Goal: Task Accomplishment & Management: Use online tool/utility

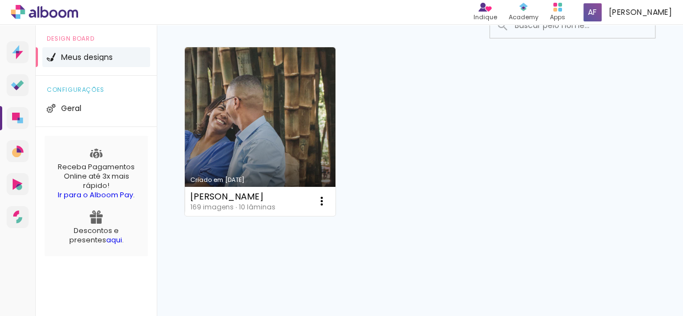
scroll to position [95, 0]
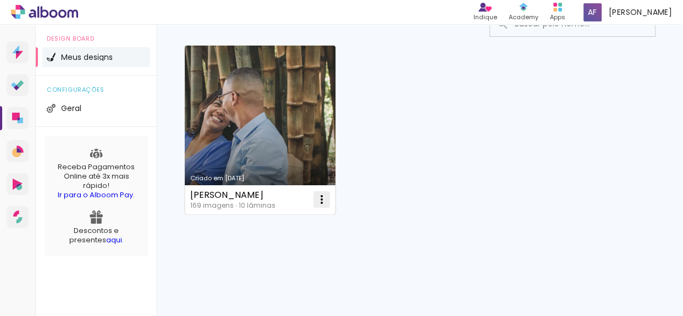
click at [323, 200] on iron-icon at bounding box center [321, 199] width 13 height 13
click at [268, 222] on paper-item "Abrir" at bounding box center [277, 225] width 110 height 22
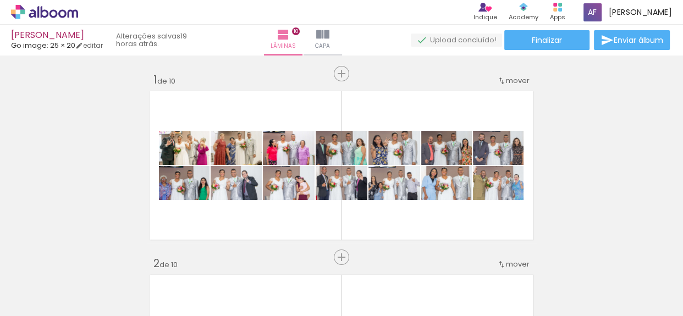
scroll to position [0, 5702]
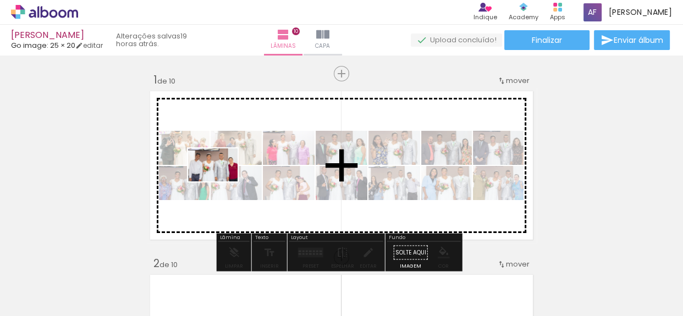
drag, startPoint x: 209, startPoint y: 276, endPoint x: 221, endPoint y: 181, distance: 95.3
click at [221, 181] on quentale-workspace at bounding box center [341, 158] width 683 height 316
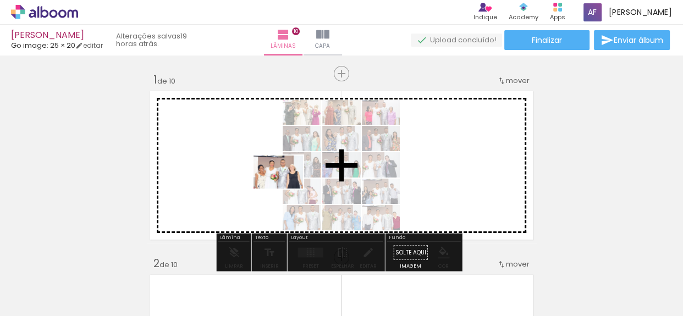
drag, startPoint x: 264, startPoint y: 285, endPoint x: 286, endPoint y: 189, distance: 99.3
click at [286, 189] on quentale-workspace at bounding box center [341, 158] width 683 height 316
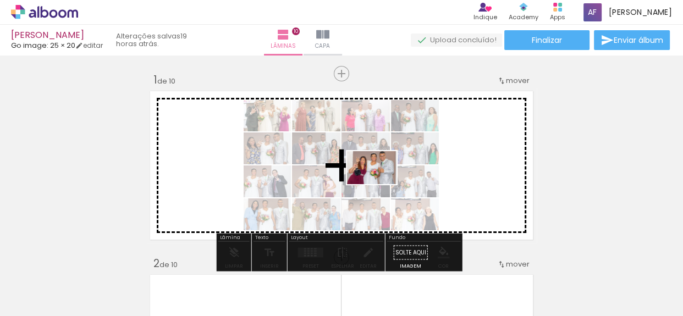
drag, startPoint x: 390, startPoint y: 284, endPoint x: 380, endPoint y: 184, distance: 100.6
click at [380, 184] on quentale-workspace at bounding box center [341, 158] width 683 height 316
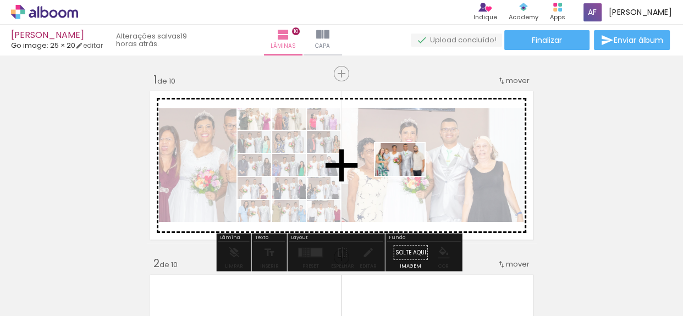
drag, startPoint x: 440, startPoint y: 279, endPoint x: 408, endPoint y: 176, distance: 107.6
click at [408, 176] on quentale-workspace at bounding box center [341, 158] width 683 height 316
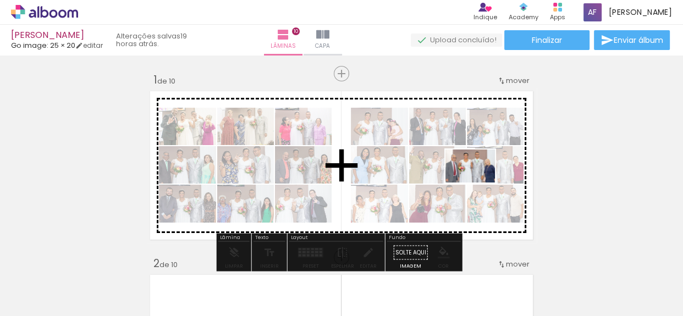
drag, startPoint x: 508, startPoint y: 276, endPoint x: 478, endPoint y: 182, distance: 98.2
click at [478, 182] on quentale-workspace at bounding box center [341, 158] width 683 height 316
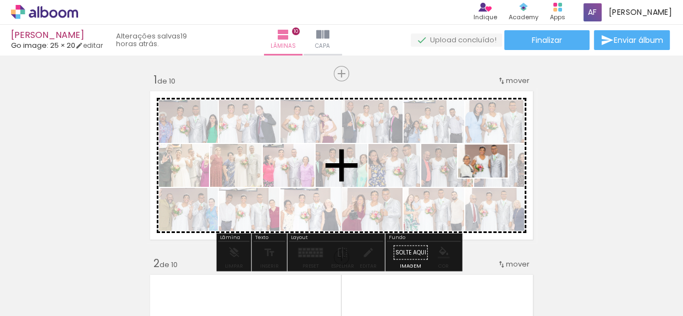
drag, startPoint x: 569, startPoint y: 274, endPoint x: 491, endPoint y: 178, distance: 124.3
click at [491, 178] on quentale-workspace at bounding box center [341, 158] width 683 height 316
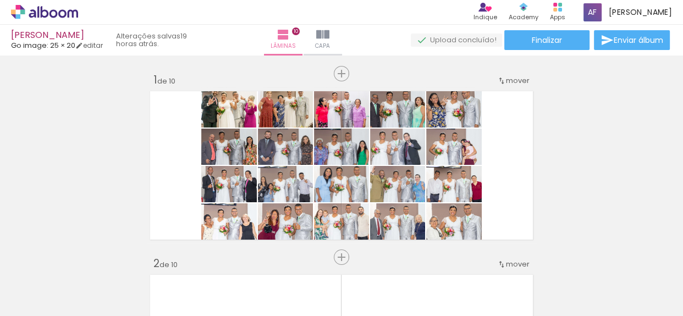
scroll to position [0, 6028]
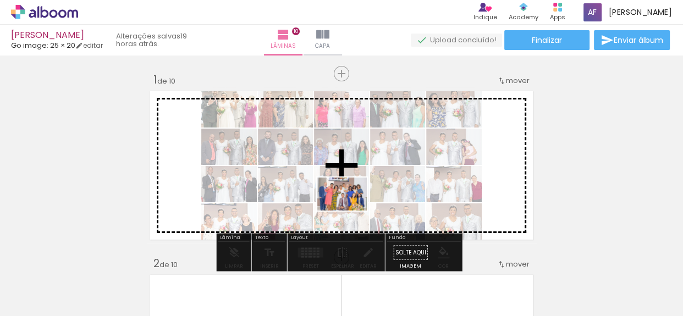
drag, startPoint x: 374, startPoint y: 284, endPoint x: 350, endPoint y: 210, distance: 77.9
click at [350, 210] on quentale-workspace at bounding box center [341, 158] width 683 height 316
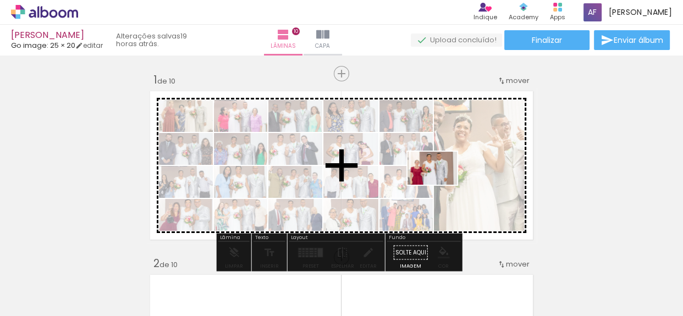
drag, startPoint x: 488, startPoint y: 286, endPoint x: 440, endPoint y: 185, distance: 111.9
click at [440, 185] on quentale-workspace at bounding box center [341, 158] width 683 height 316
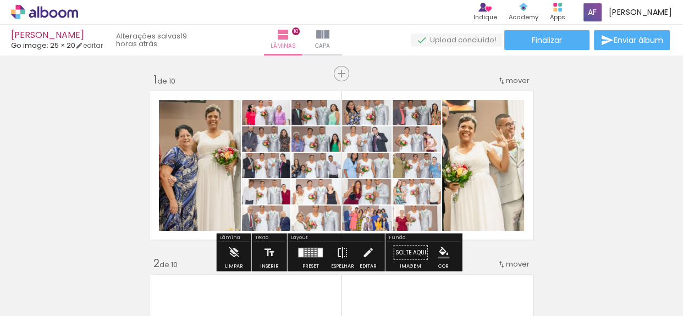
scroll to position [0, 6317]
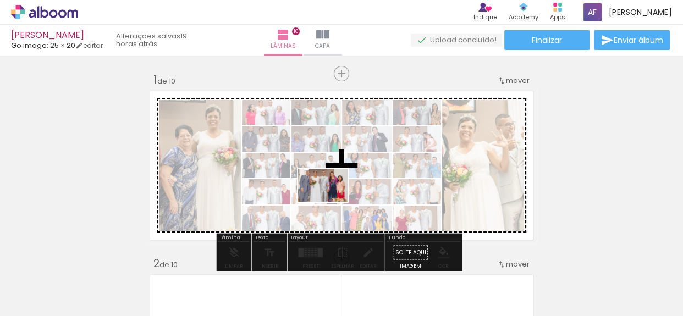
drag, startPoint x: 316, startPoint y: 280, endPoint x: 331, endPoint y: 202, distance: 79.5
click at [331, 202] on quentale-workspace at bounding box center [341, 158] width 683 height 316
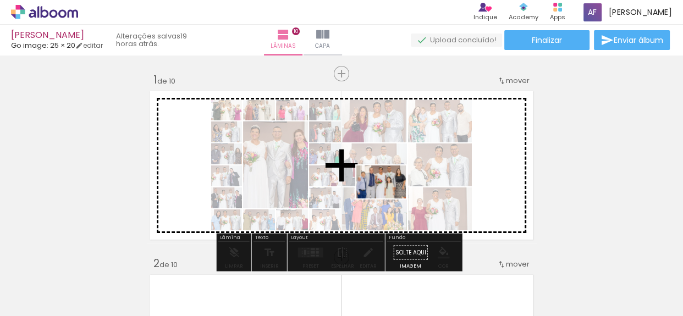
drag, startPoint x: 396, startPoint y: 286, endPoint x: 389, endPoint y: 198, distance: 87.6
click at [389, 198] on quentale-workspace at bounding box center [341, 158] width 683 height 316
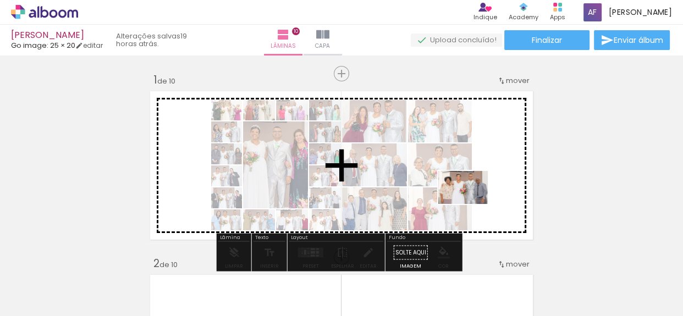
drag, startPoint x: 556, startPoint y: 283, endPoint x: 471, endPoint y: 204, distance: 116.3
click at [471, 204] on quentale-workspace at bounding box center [341, 158] width 683 height 316
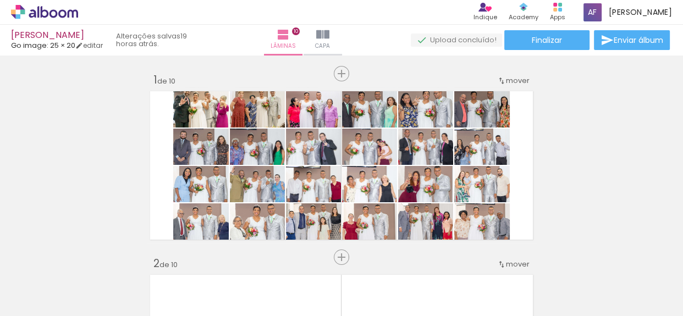
scroll to position [0, 6660]
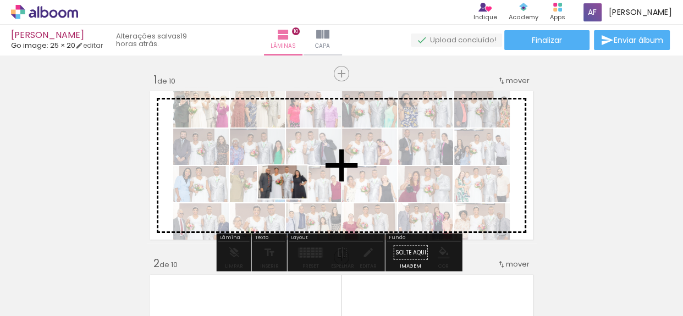
drag, startPoint x: 284, startPoint y: 275, endPoint x: 291, endPoint y: 198, distance: 77.9
click at [291, 198] on quentale-workspace at bounding box center [341, 158] width 683 height 316
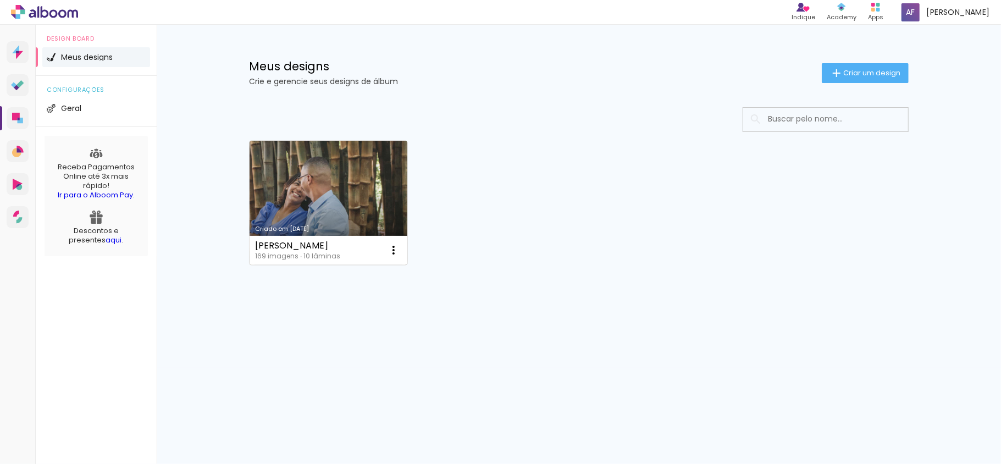
click at [358, 214] on link "Criado em [DATE]" at bounding box center [329, 203] width 158 height 124
